Goal: Task Accomplishment & Management: Complete application form

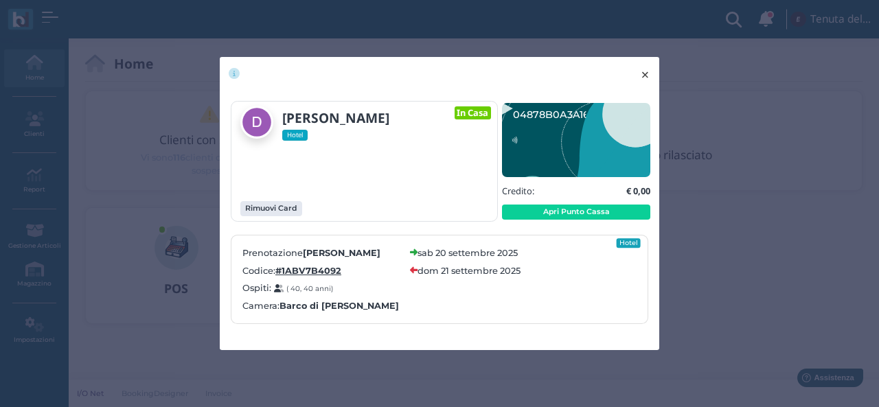
click at [648, 74] on span "×" at bounding box center [645, 75] width 10 height 18
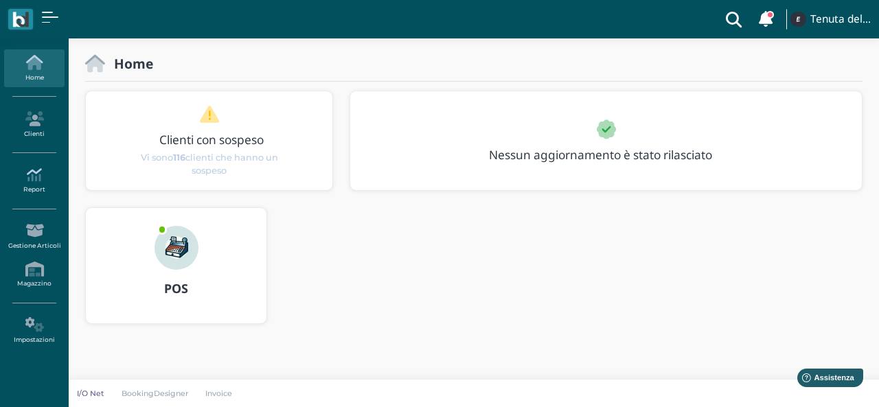
click at [38, 162] on link "Report" at bounding box center [34, 181] width 60 height 38
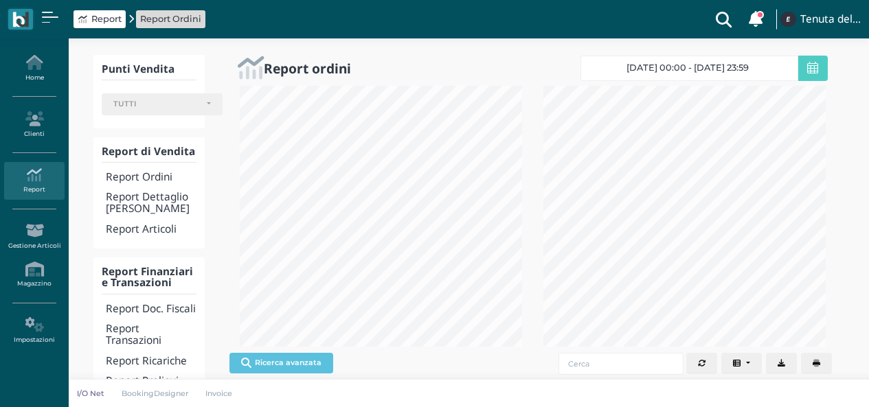
select select
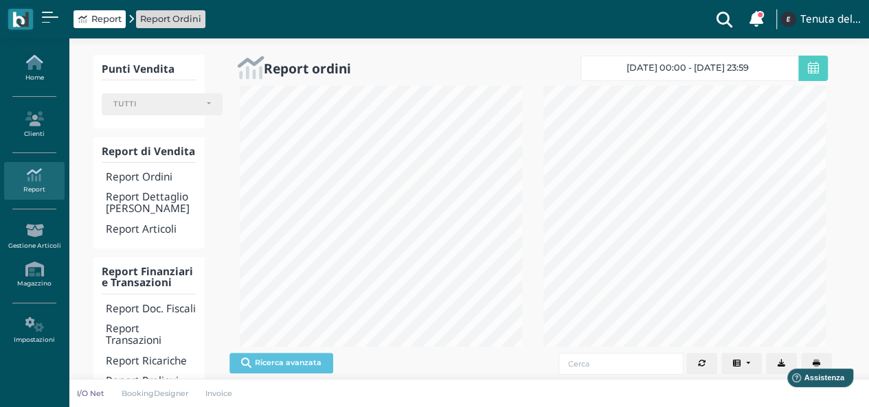
click at [40, 69] on icon at bounding box center [34, 62] width 60 height 15
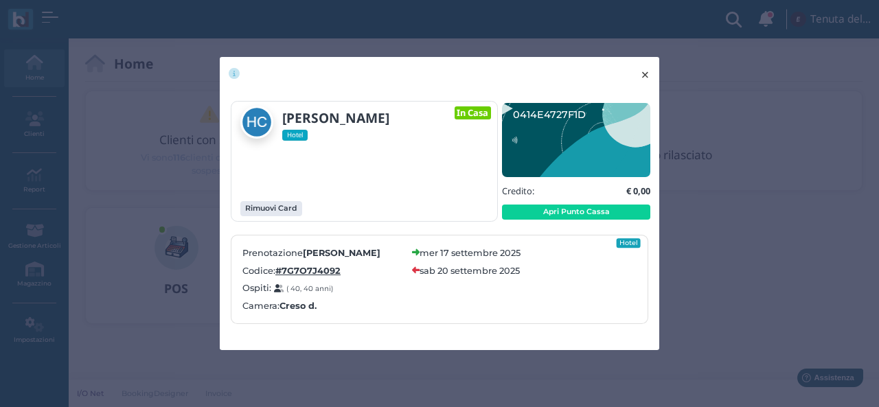
click at [644, 73] on span "×" at bounding box center [645, 75] width 10 height 18
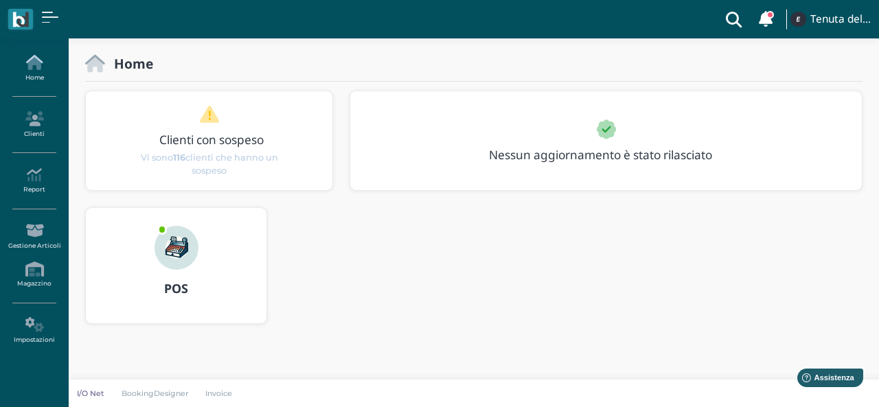
click at [44, 63] on icon at bounding box center [34, 62] width 60 height 15
click at [41, 113] on icon at bounding box center [34, 118] width 60 height 15
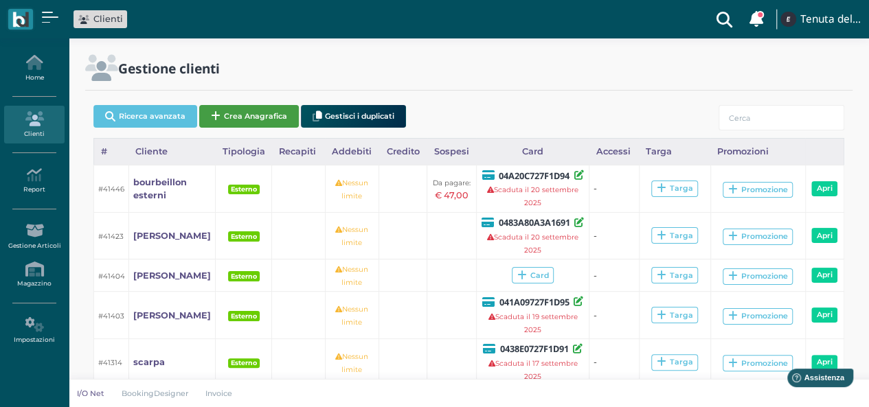
click at [225, 109] on button "Crea Anagrafica" at bounding box center [249, 116] width 100 height 23
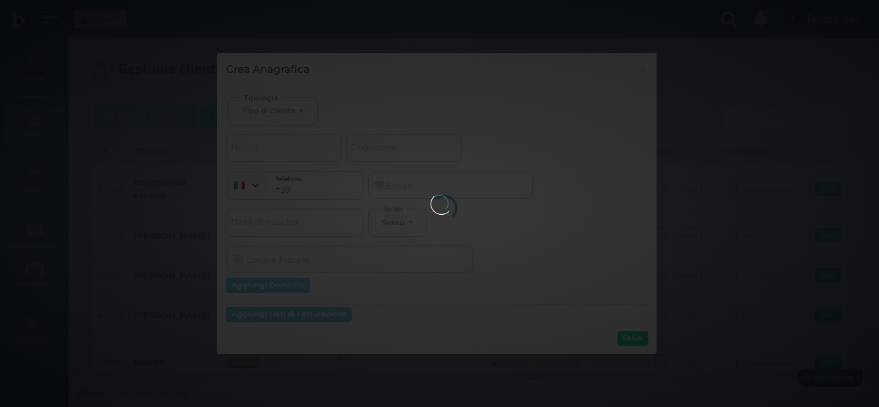
select select
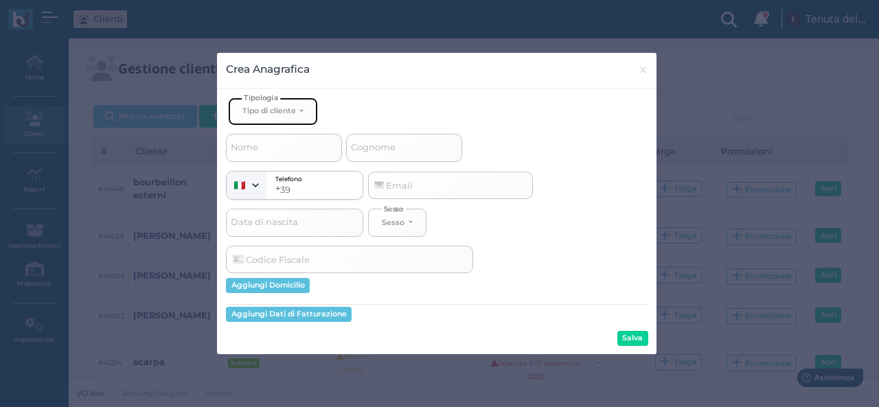
click at [277, 115] on button "Tipo di cliente" at bounding box center [272, 112] width 89 height 28
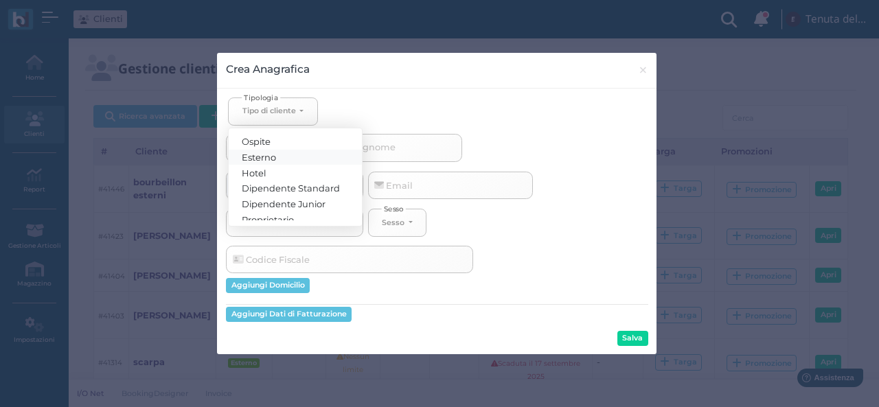
click at [268, 152] on span "Esterno" at bounding box center [259, 156] width 34 height 11
select select "[object Object]"
select select
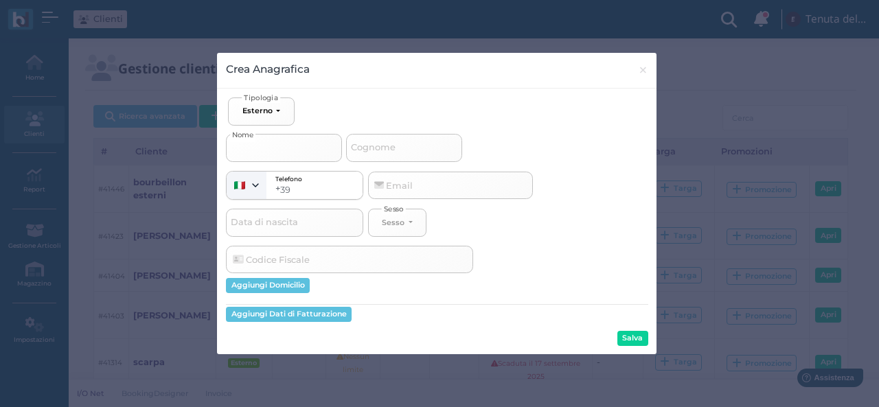
click at [266, 145] on input "Nome" at bounding box center [284, 147] width 116 height 27
type input "s"
select select
type input "sa"
select select
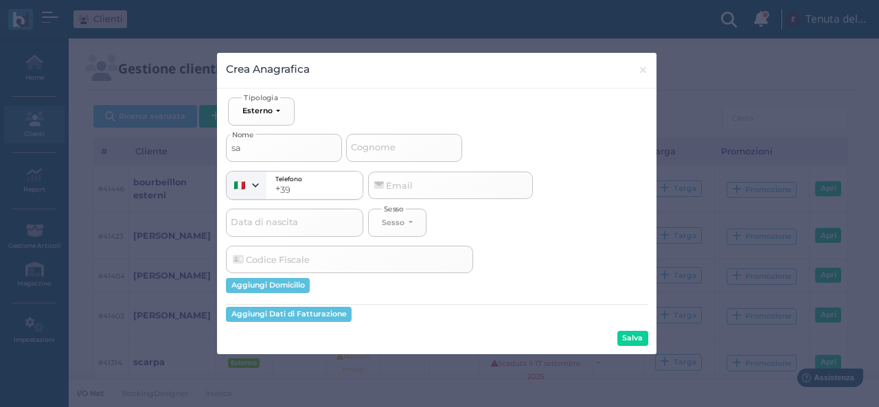
type input "san"
select select
type input "sant"
select select
type input "santo"
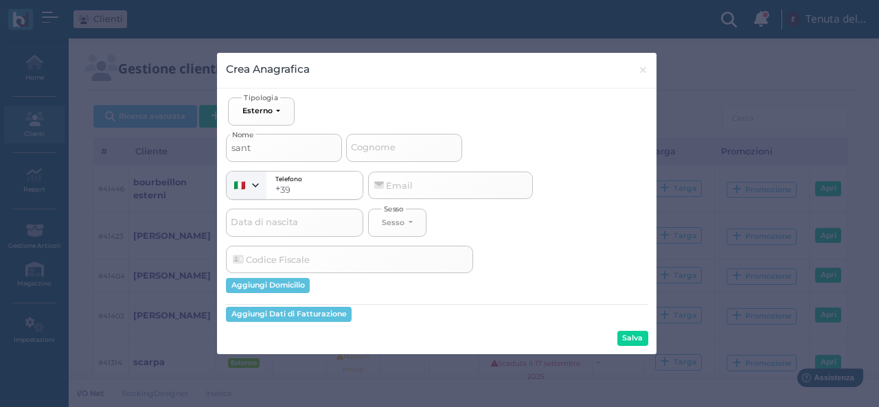
select select
type input "santos"
select select
type input "santos"
click at [360, 147] on span "Cognome" at bounding box center [373, 147] width 49 height 17
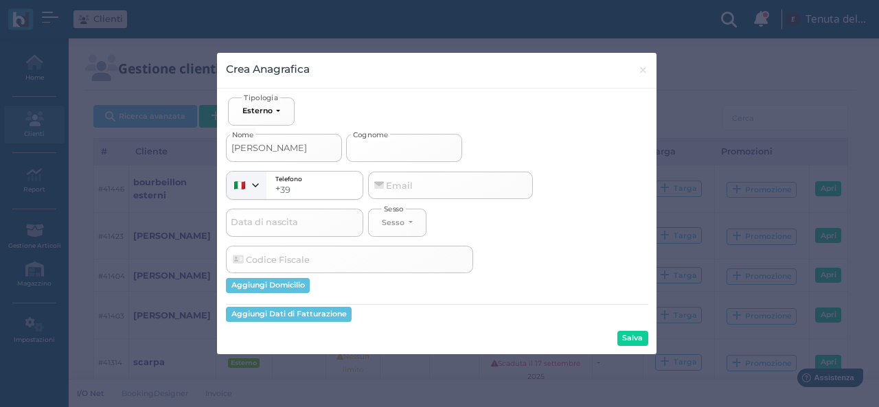
click at [360, 147] on input "Cognome" at bounding box center [404, 147] width 116 height 27
type input "c"
select select
type input "ch"
select select
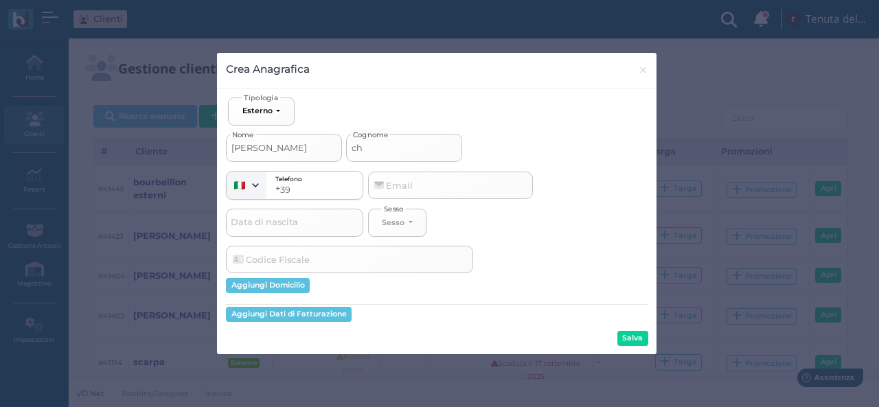
type input "che"
select select
type input "chec"
select select
type input "check"
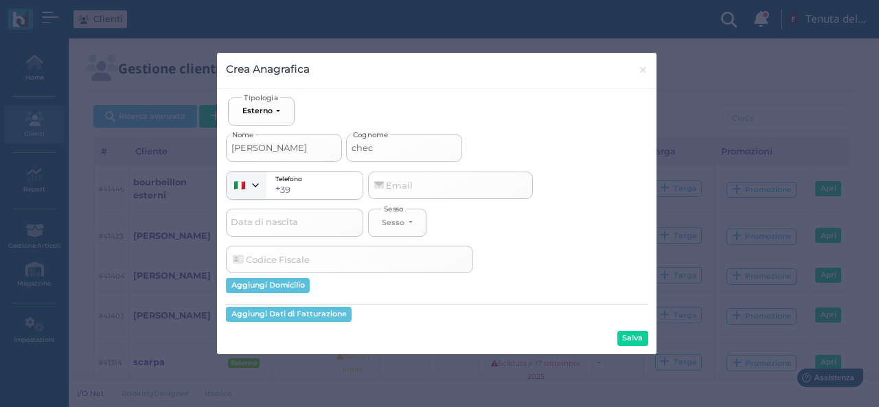
select select
type input "check-"
select select
type input "check-o"
select select
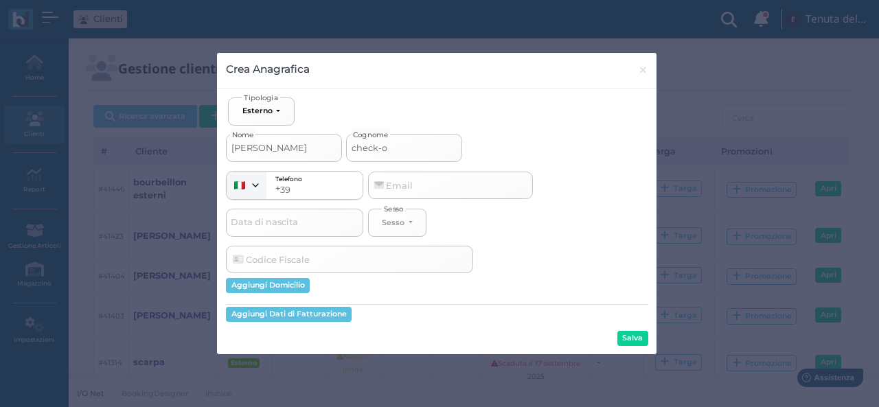
type input "check-ou"
select select
type input "check-out"
select select
type input "check-out"
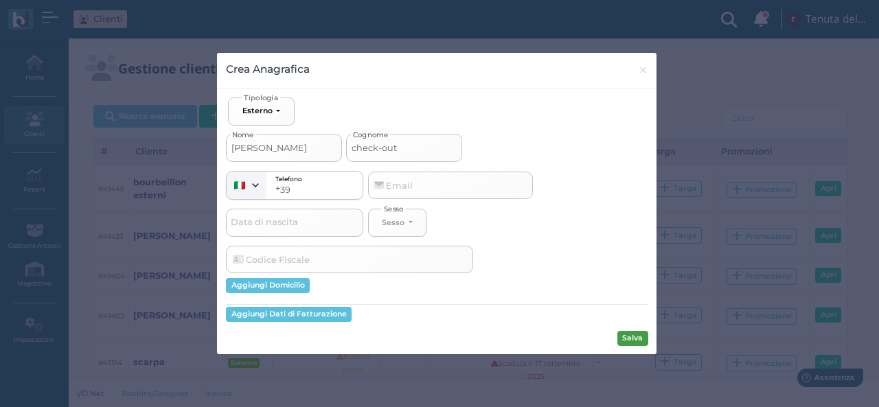
click at [621, 335] on button "Salva" at bounding box center [632, 338] width 31 height 15
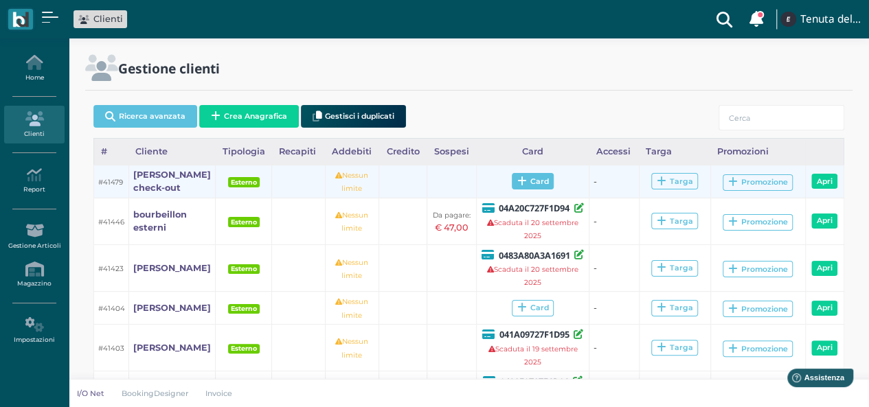
click at [520, 179] on icon at bounding box center [522, 182] width 10 height 10
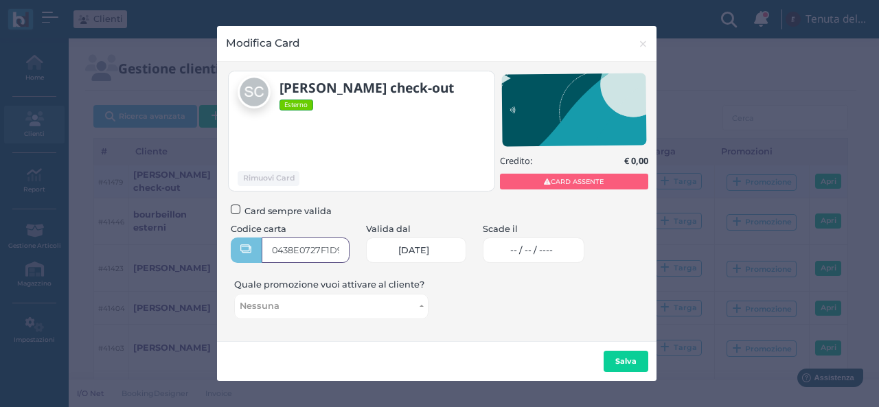
type input "0438E0727F1D91"
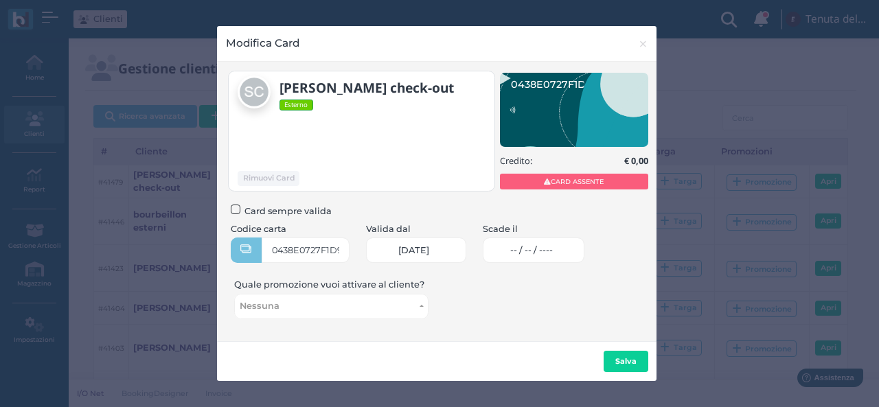
click at [543, 252] on span "-- / -- / ----" at bounding box center [531, 250] width 43 height 11
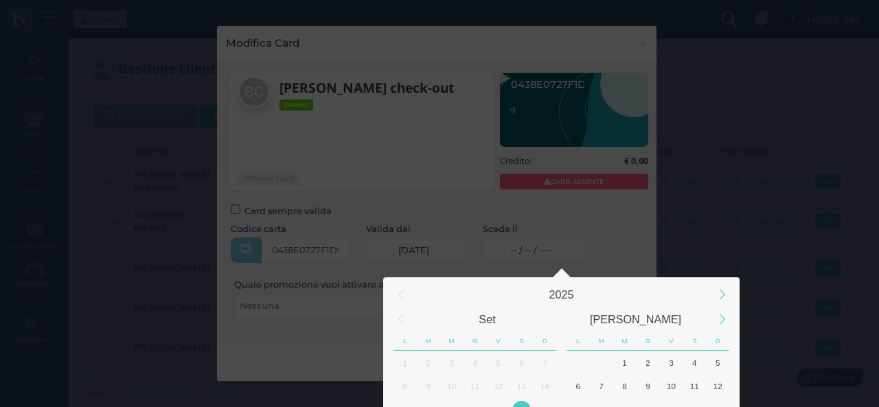
scroll to position [128, 0]
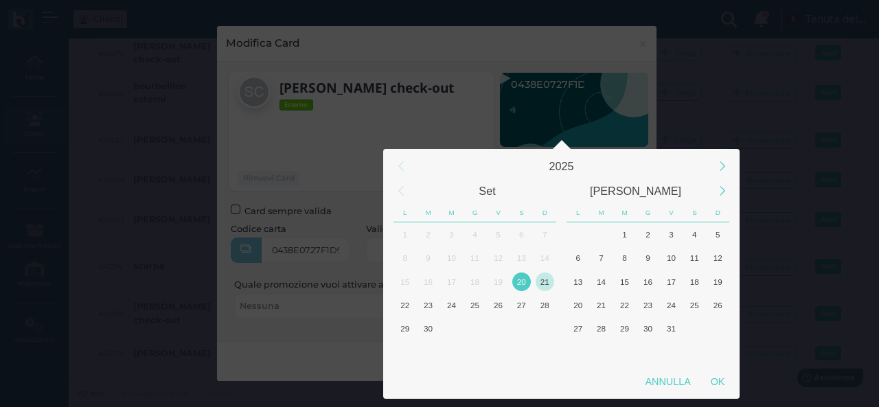
click at [544, 282] on div "21" at bounding box center [545, 282] width 19 height 19
click at [709, 378] on div "OK" at bounding box center [718, 381] width 34 height 25
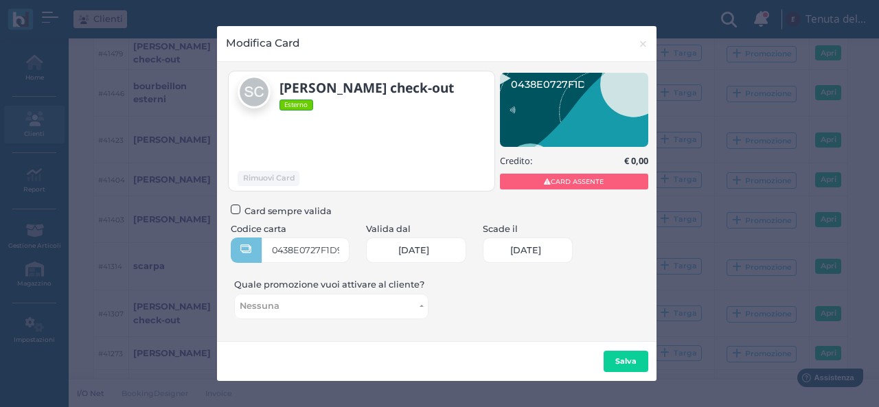
type input "21/09/2025"
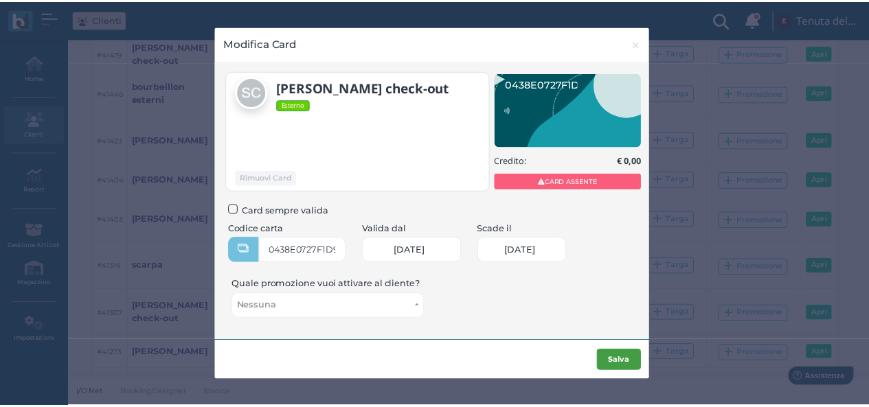
scroll to position [0, 0]
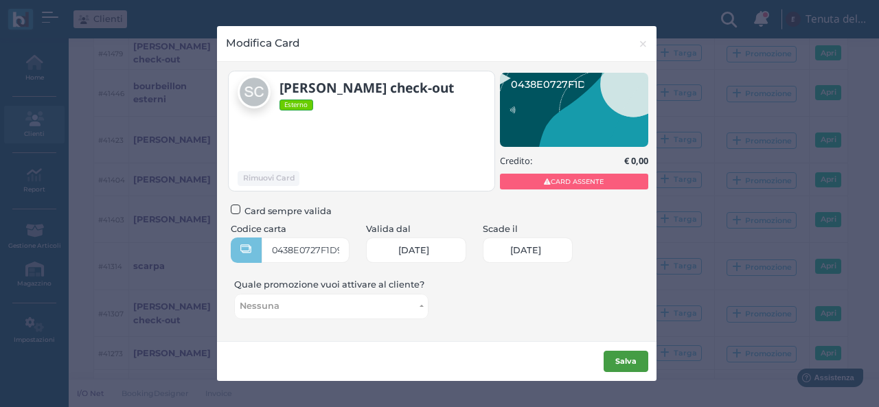
click at [633, 364] on b "Salva" at bounding box center [625, 361] width 21 height 10
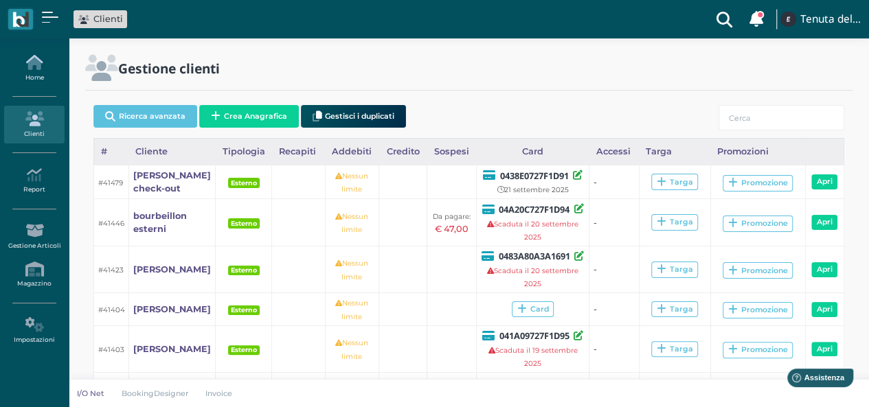
click at [45, 60] on icon at bounding box center [34, 62] width 60 height 15
click at [243, 113] on button "Crea Anagrafica" at bounding box center [249, 116] width 100 height 23
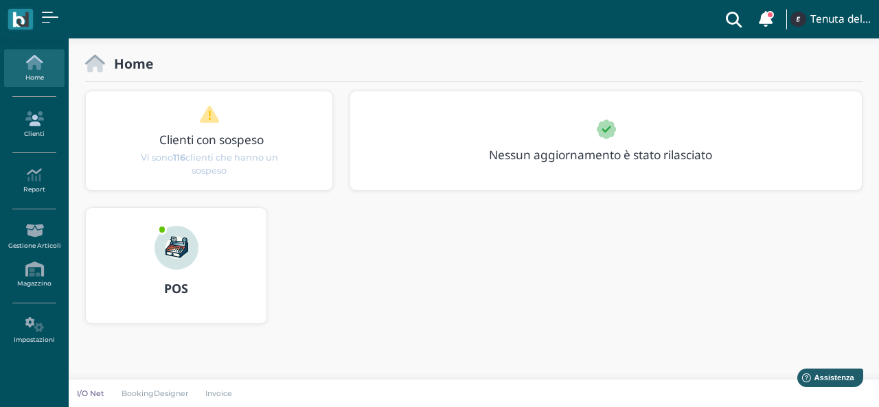
click at [37, 112] on icon at bounding box center [34, 118] width 60 height 15
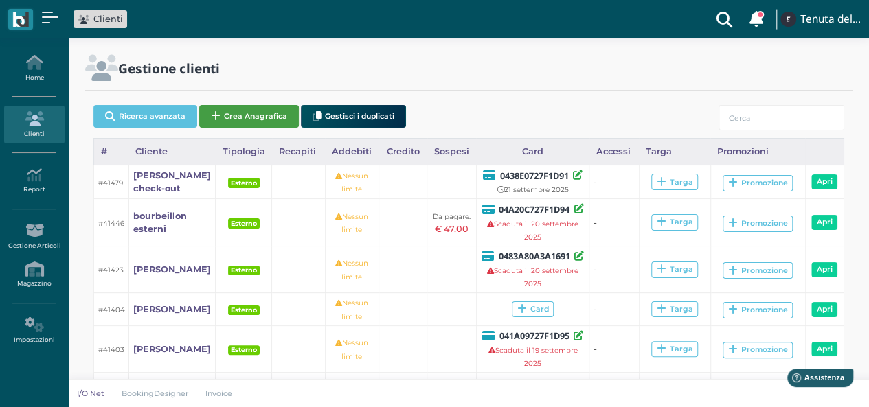
click at [238, 119] on button "Crea Anagrafica" at bounding box center [249, 116] width 100 height 23
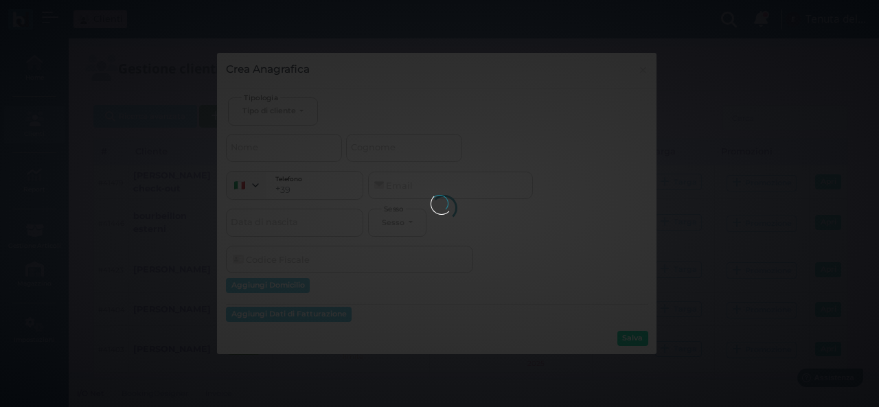
select select
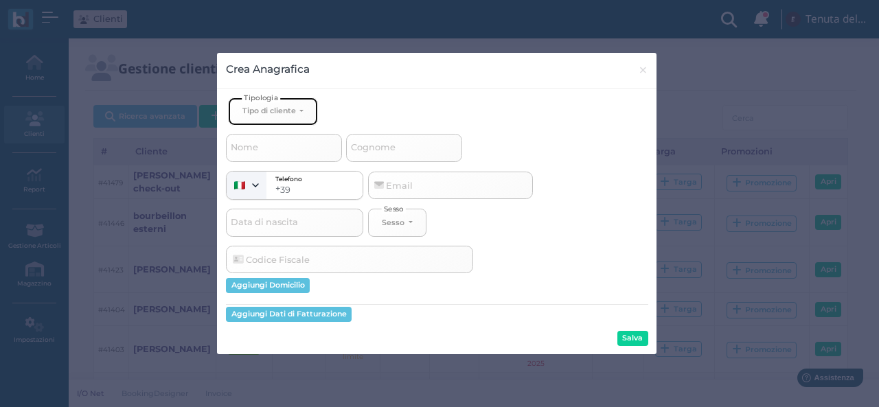
click at [288, 106] on div "Tipo di cliente" at bounding box center [269, 111] width 54 height 10
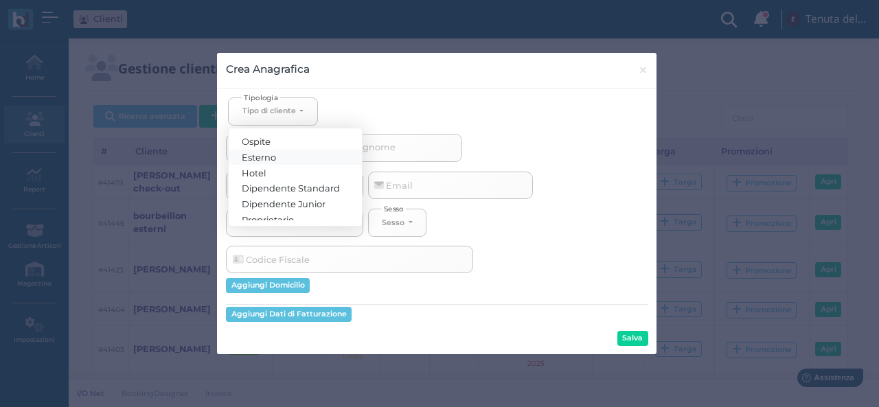
click at [271, 156] on span "Esterno" at bounding box center [259, 156] width 34 height 11
select select "[object Object]"
select select
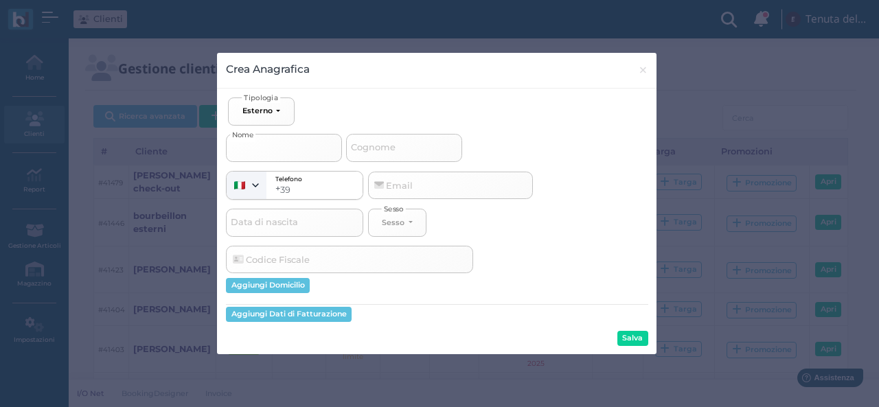
click at [271, 156] on input "Nome" at bounding box center [284, 147] width 116 height 27
type input "v"
select select
type input "va"
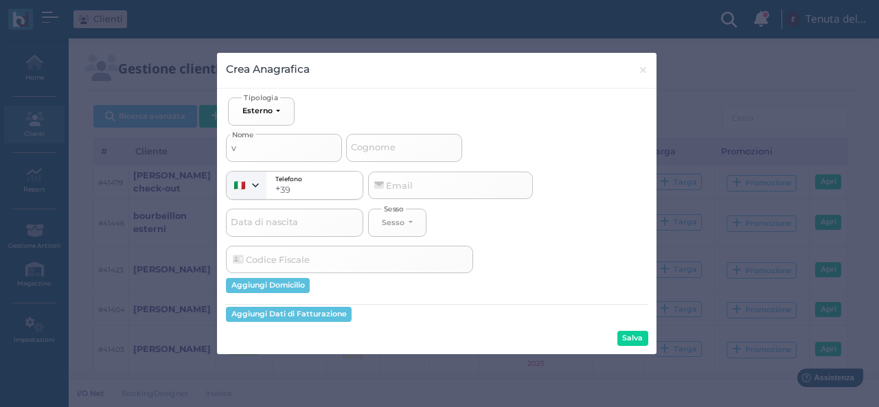
select select
type input "vak"
select select
type input "va"
select select
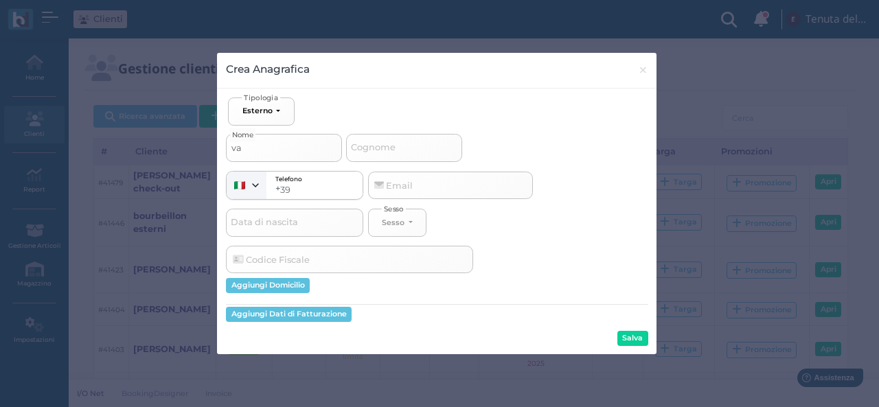
type input "val"
select select
type input "vale"
select select
type input "valen"
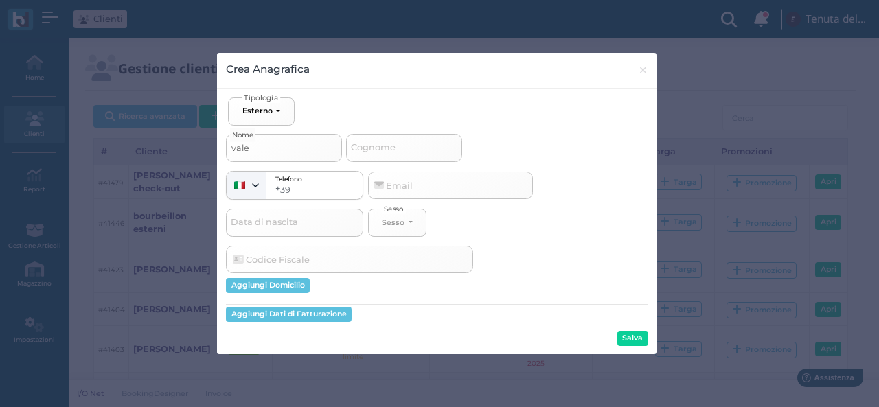
select select
type input "valent"
select select
type input "valenti"
select select
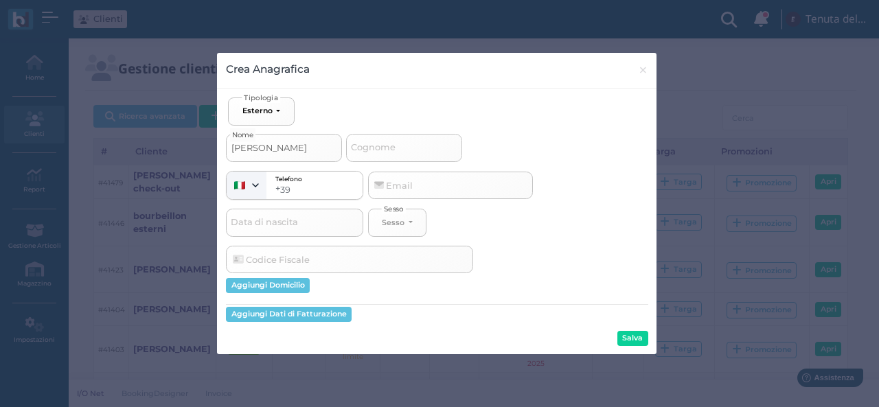
type input "valentin"
select select
type input "valentina"
select select
type input "valentina"
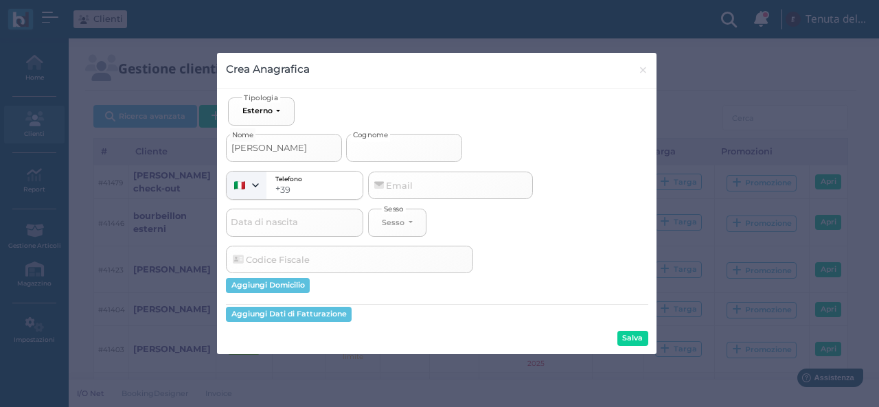
click at [357, 156] on input "Cognome" at bounding box center [404, 147] width 116 height 27
type input "p"
select select
type input "pe"
select select
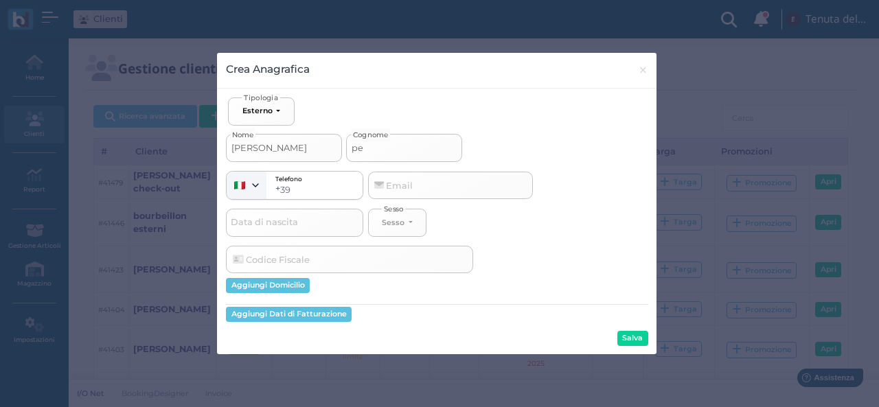
type input "pet"
select select
type input "pett"
select select
type input "petti"
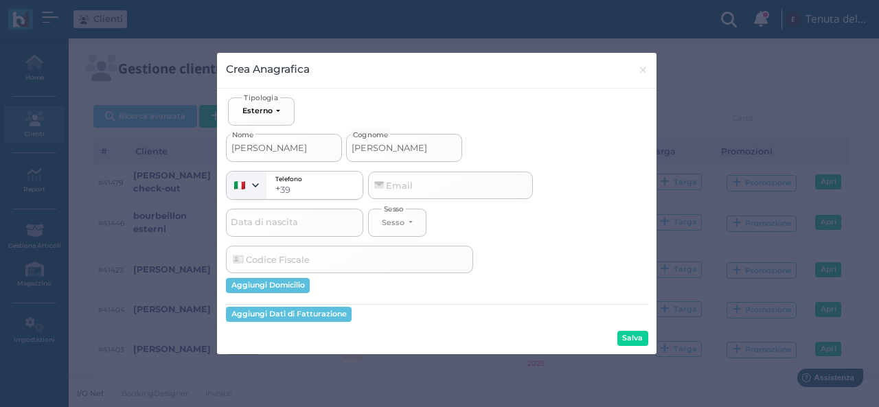
select select
type input "pettin"
select select
type input "pettina"
select select
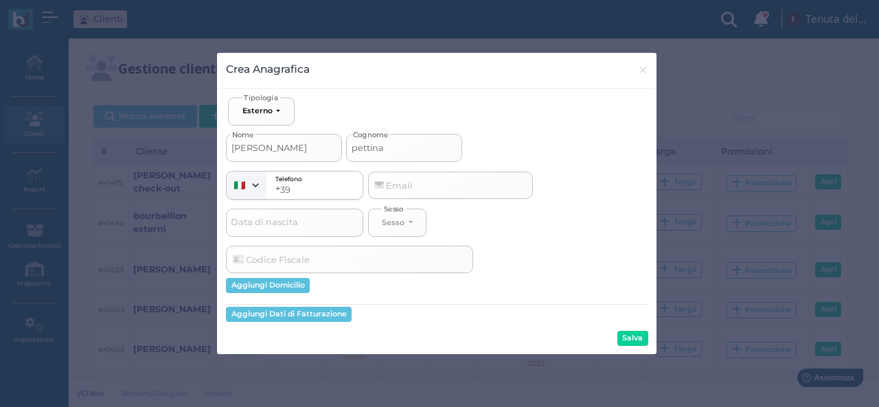
type input "pettinar"
select select
type input "pettinari"
select select
type input "pettinari"
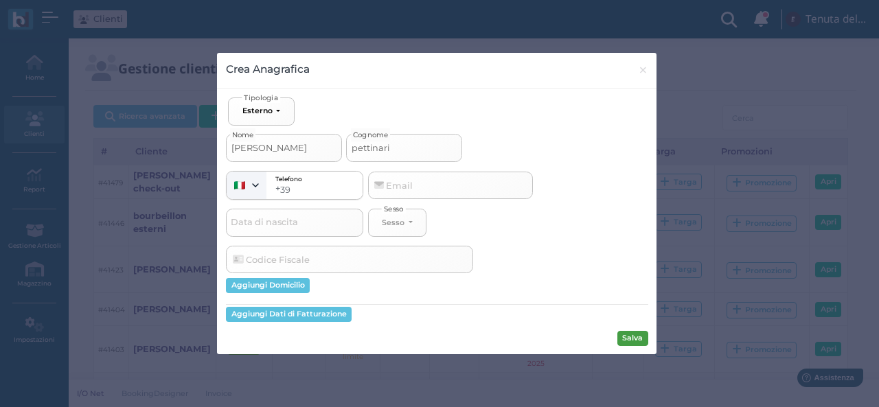
click at [630, 340] on button "Salva" at bounding box center [632, 338] width 31 height 15
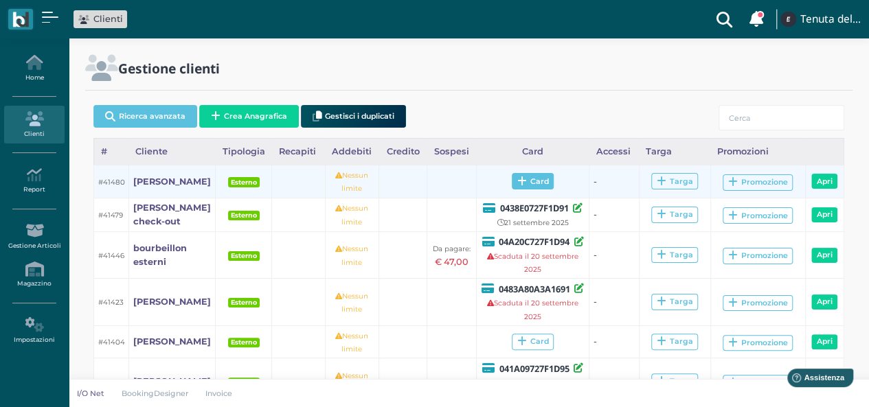
click at [526, 181] on span "Card" at bounding box center [533, 181] width 42 height 16
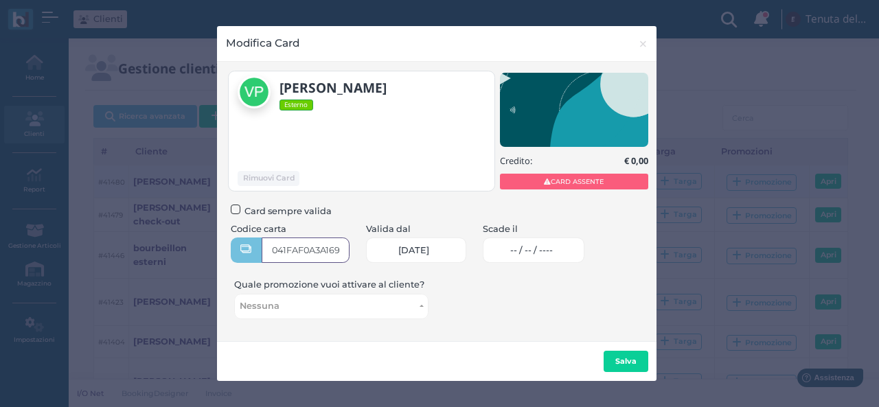
type input "041FAF0A3A1690"
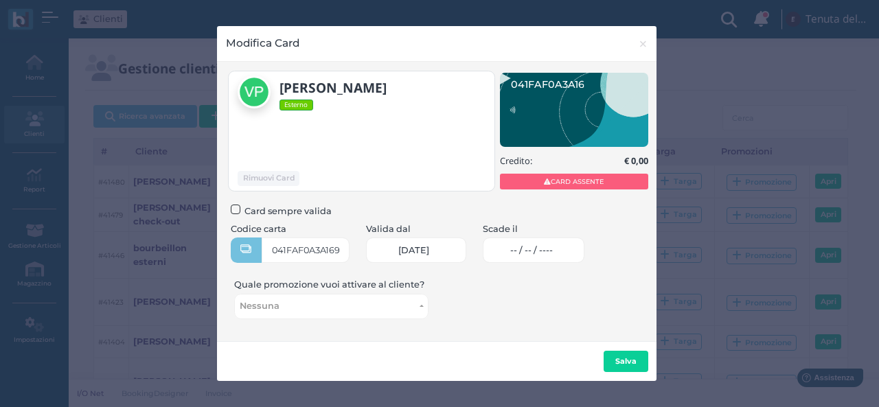
click at [548, 247] on span "-- / -- / ----" at bounding box center [531, 250] width 43 height 11
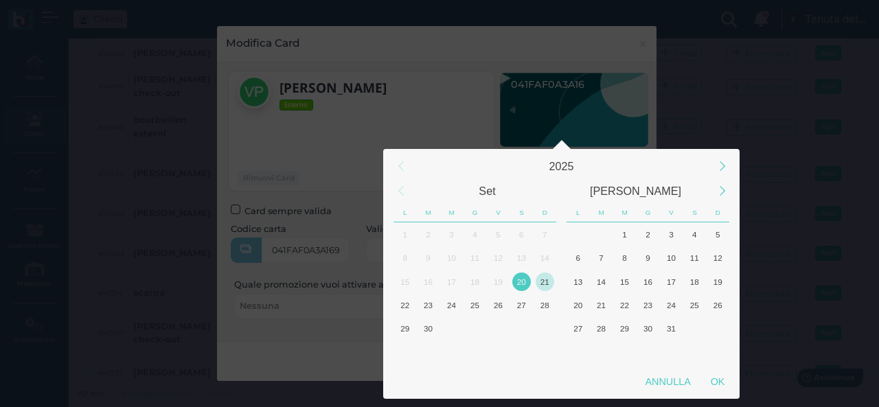
click at [552, 283] on div "21" at bounding box center [545, 282] width 19 height 19
click at [718, 381] on div "OK" at bounding box center [718, 381] width 34 height 25
type input "[DATE]"
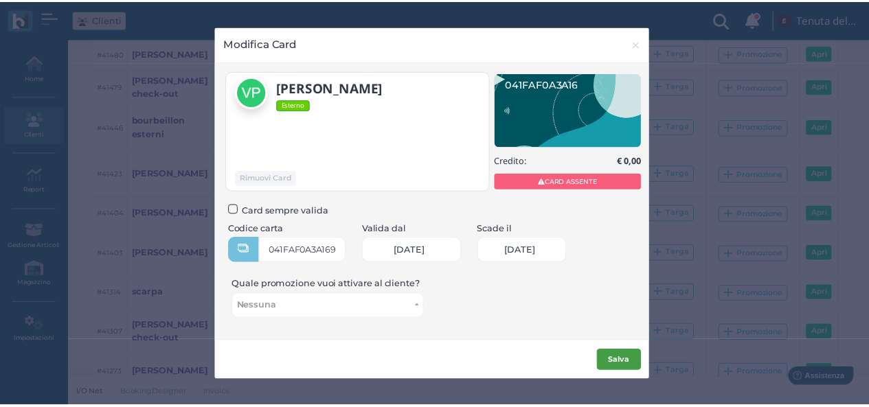
scroll to position [0, 0]
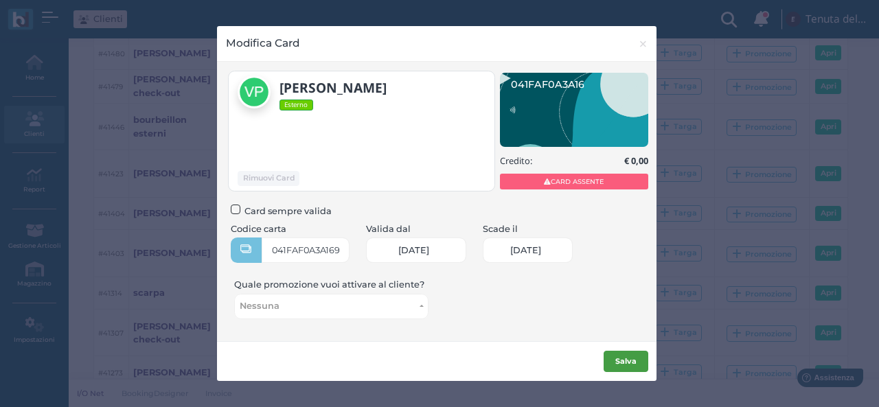
click at [633, 362] on b "Salva" at bounding box center [625, 361] width 21 height 10
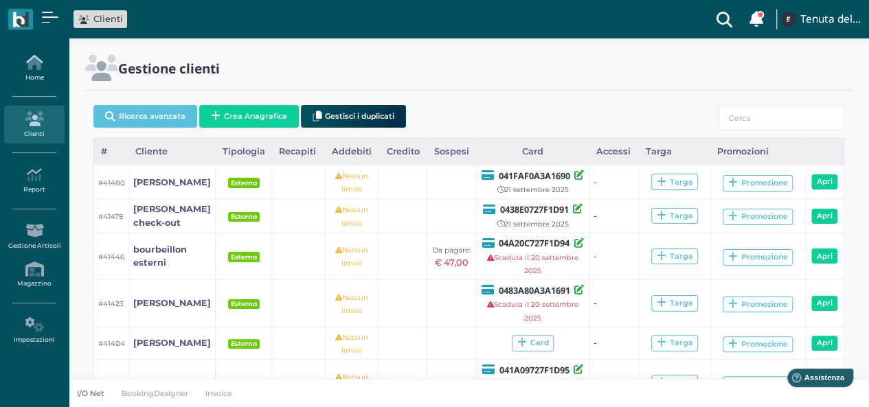
drag, startPoint x: 37, startPoint y: 47, endPoint x: 37, endPoint y: 62, distance: 15.8
click at [37, 62] on ul "Home Clienti Report Report Ordini Report Prelievi Report Doc. Fiscali Report Tr…" at bounding box center [34, 200] width 69 height 312
click at [37, 62] on icon at bounding box center [34, 62] width 60 height 15
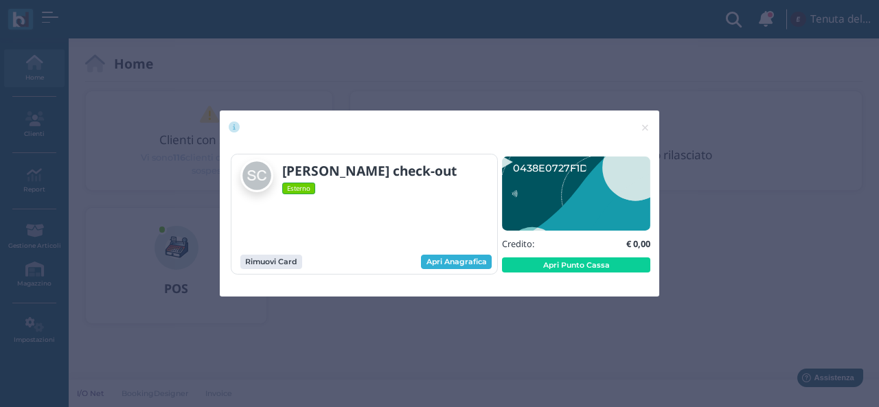
click at [466, 266] on link "Apri Anagrafica" at bounding box center [456, 262] width 71 height 15
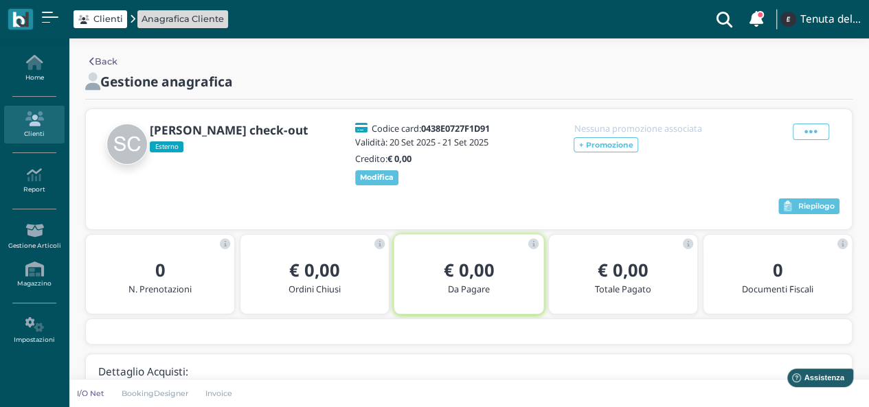
click at [510, 277] on h2 "€ 0,00" at bounding box center [468, 270] width 126 height 19
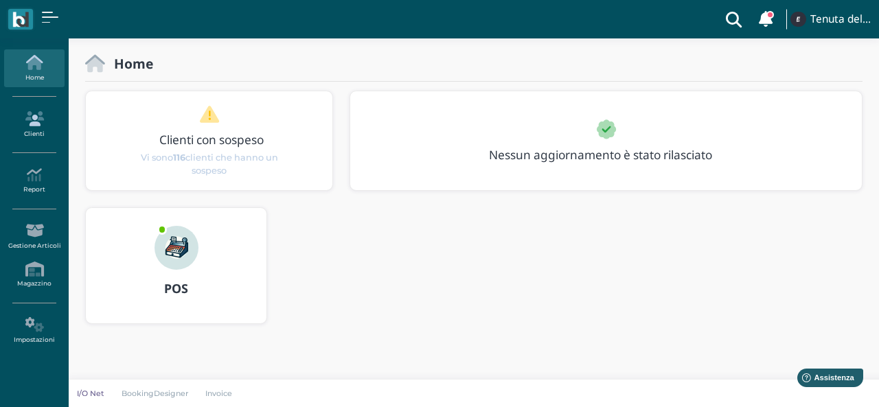
click at [36, 118] on link "Clienti" at bounding box center [34, 125] width 60 height 38
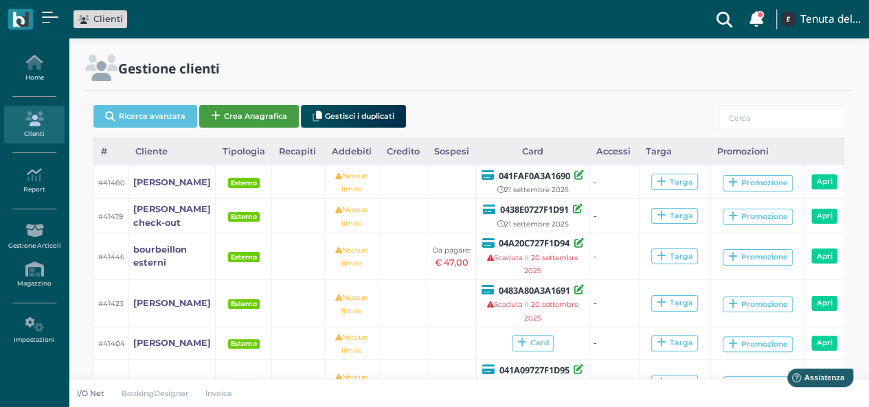
click at [283, 111] on button "Crea Anagrafica" at bounding box center [249, 116] width 100 height 23
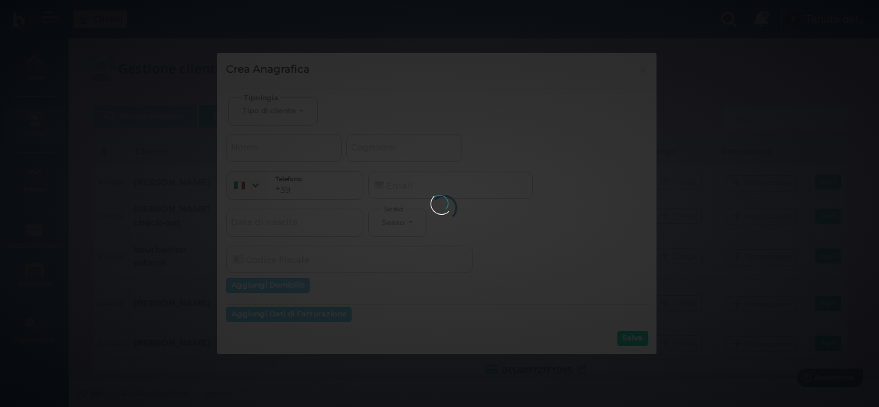
select select
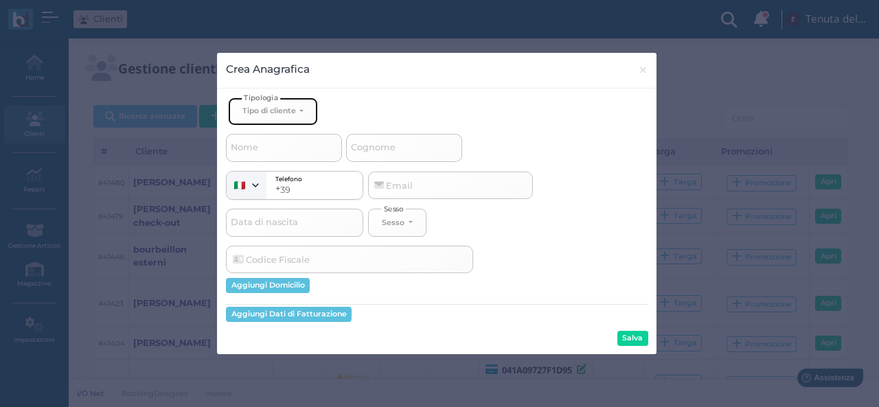
click at [294, 117] on button "Tipo di cliente" at bounding box center [272, 112] width 89 height 28
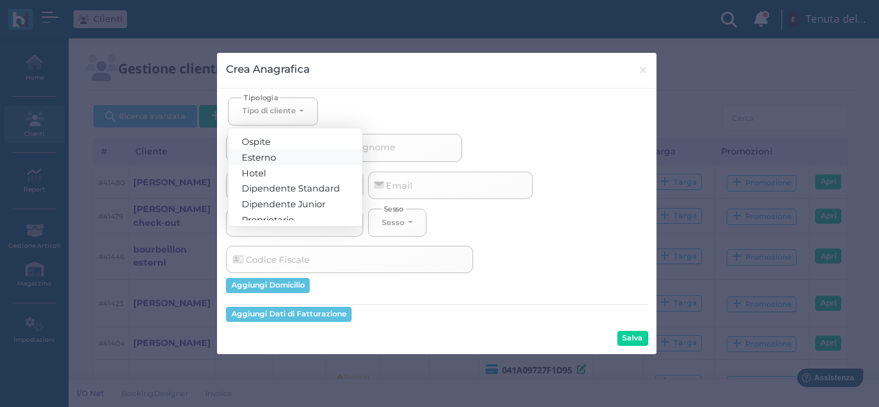
click at [262, 151] on span "Esterno" at bounding box center [259, 156] width 34 height 11
select select "[object Object]"
select select
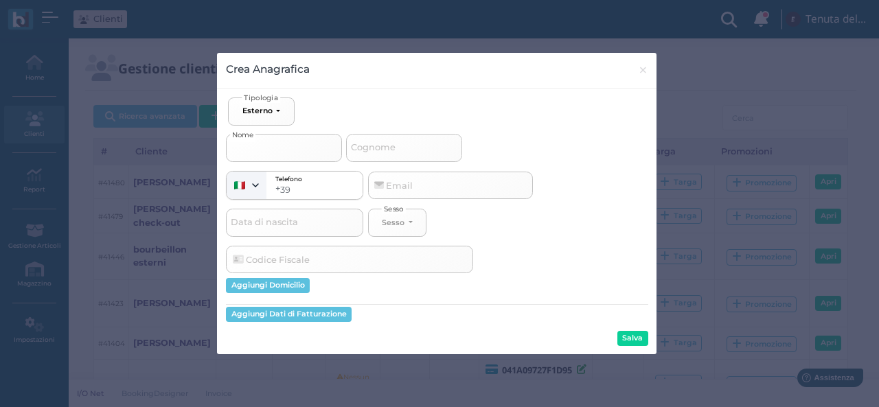
click at [262, 151] on input "Nome" at bounding box center [284, 147] width 116 height 27
type input "v"
select select
type input "ve"
select select
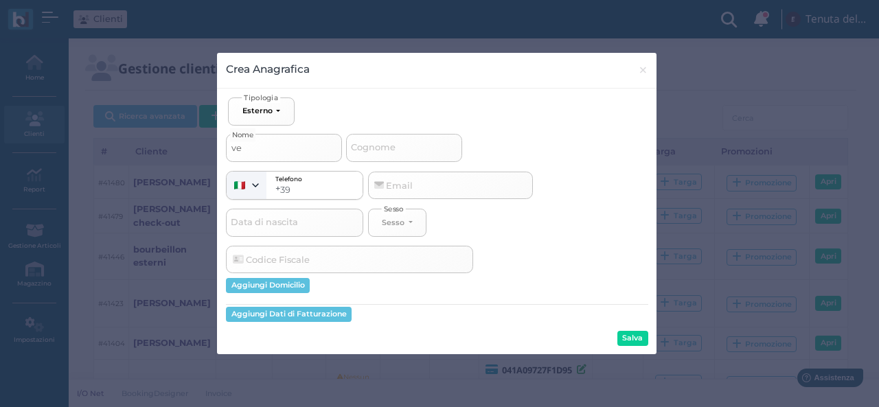
type input "ver"
select select
type input "vers"
select select
type input "versa"
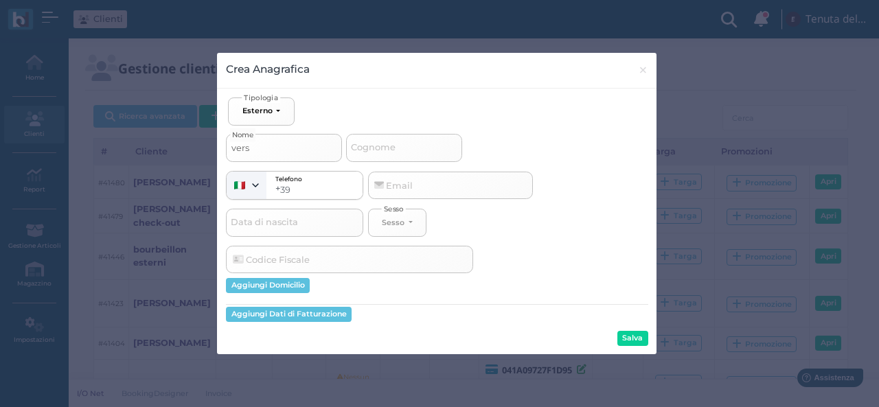
select select
type input "versac"
select select
type input "versace"
select select
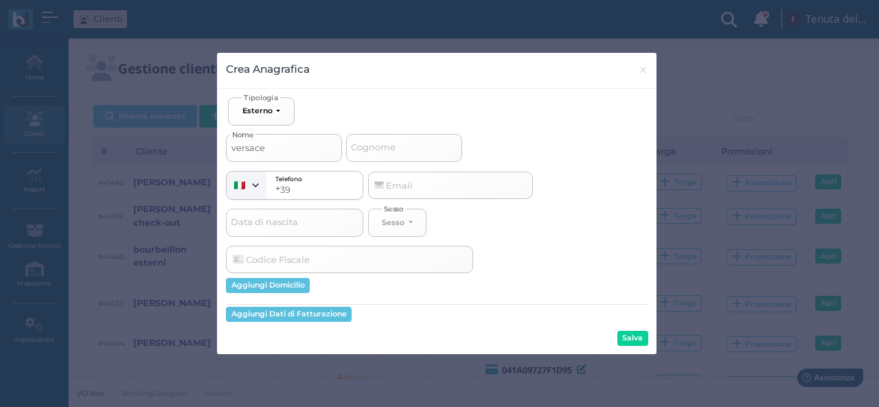
type input "versace"
click at [417, 139] on input "Cognome" at bounding box center [404, 147] width 116 height 27
type input "1"
select select
type input "14"
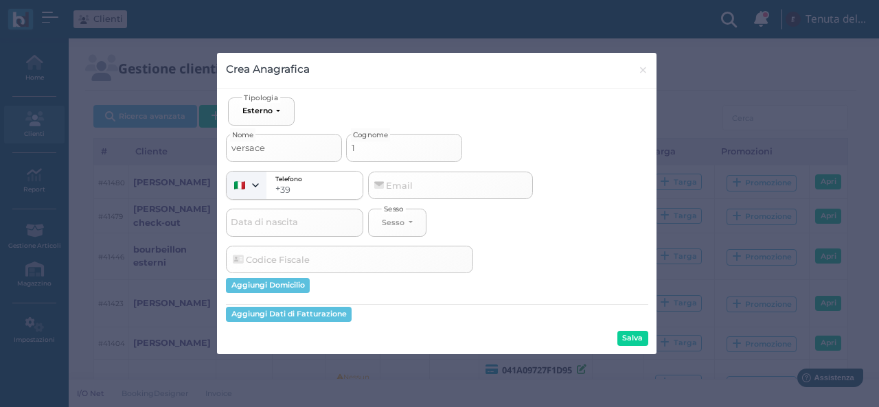
select select
type input "1"
select select
click at [628, 345] on button "Salva" at bounding box center [632, 338] width 31 height 15
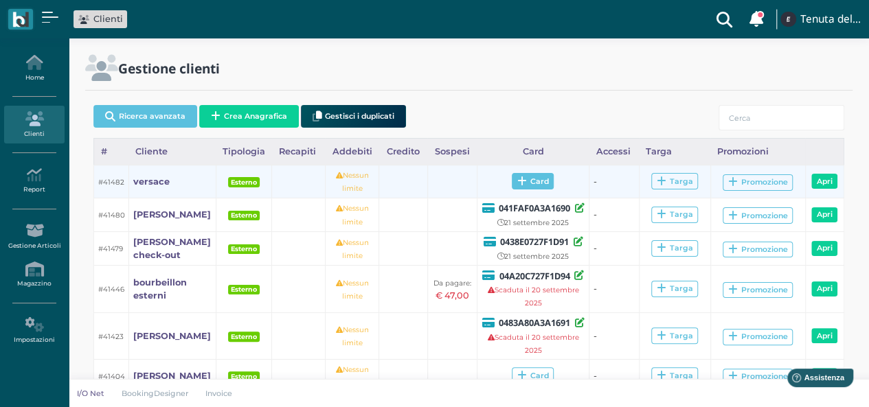
click at [547, 183] on span "Card" at bounding box center [533, 181] width 42 height 16
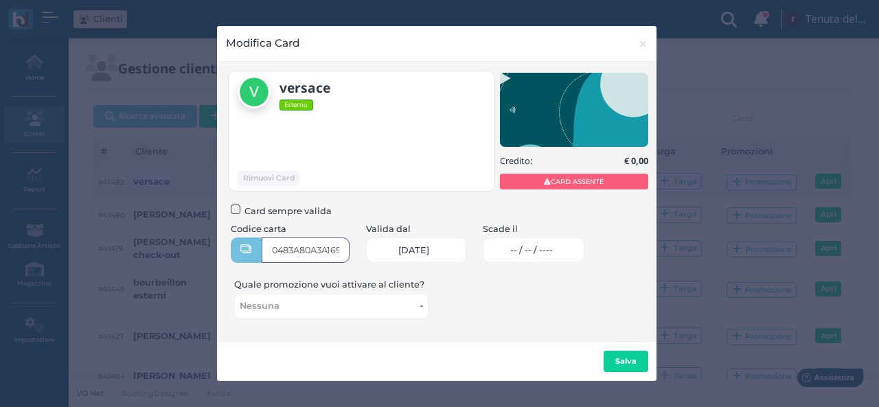
type input "0483A80A3A1691"
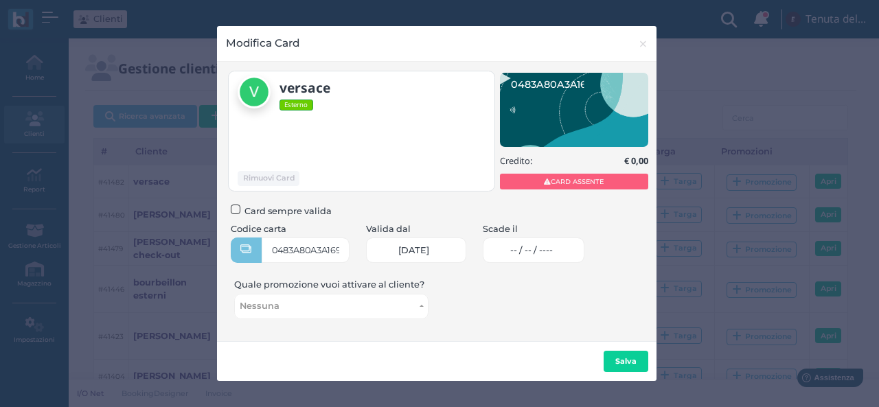
click at [553, 254] on span "-- / -- / ----" at bounding box center [531, 250] width 43 height 11
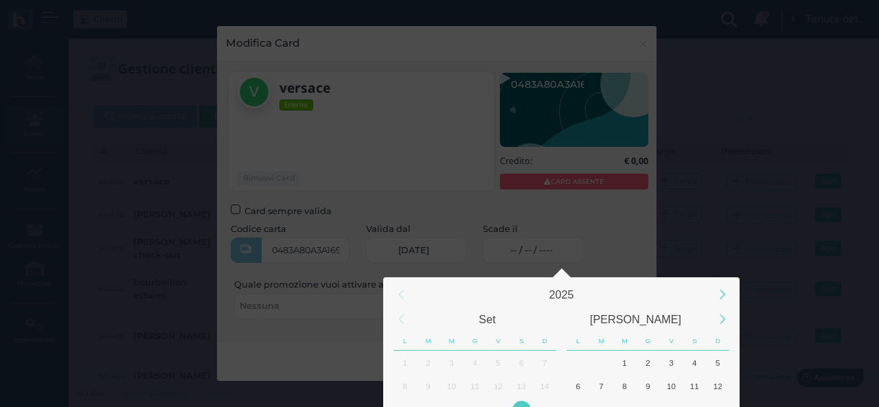
scroll to position [128, 0]
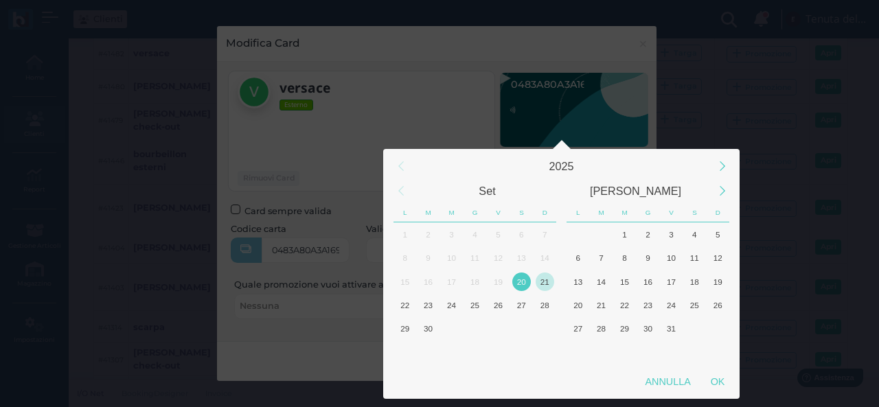
click at [537, 285] on div "21" at bounding box center [545, 282] width 19 height 19
click at [718, 380] on div "OK" at bounding box center [718, 381] width 34 height 25
type input "21/09/2025"
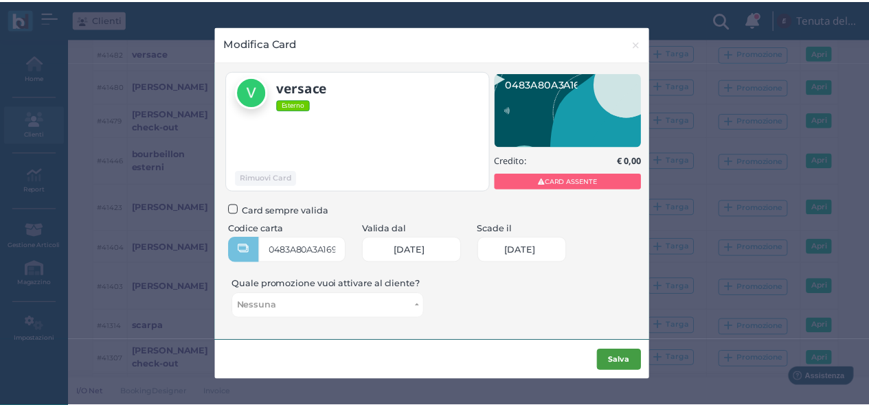
scroll to position [0, 0]
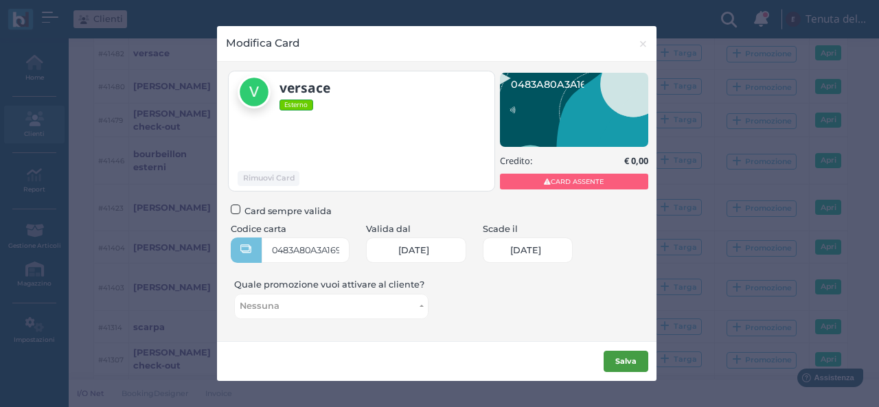
click at [617, 351] on button "Salva" at bounding box center [626, 362] width 45 height 22
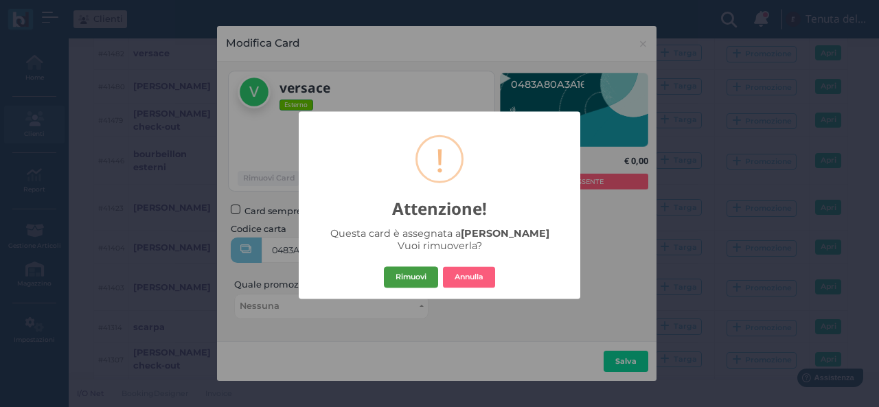
drag, startPoint x: 378, startPoint y: 273, endPoint x: 396, endPoint y: 282, distance: 20.9
click at [396, 282] on div "× ! Attenzione! Questa card è assegnata a rizzo Vuoi rimuoverla? Rimuovi No Ann…" at bounding box center [440, 205] width 282 height 188
click at [396, 282] on button "Rimuovi" at bounding box center [411, 277] width 54 height 22
